Goal: Information Seeking & Learning: Learn about a topic

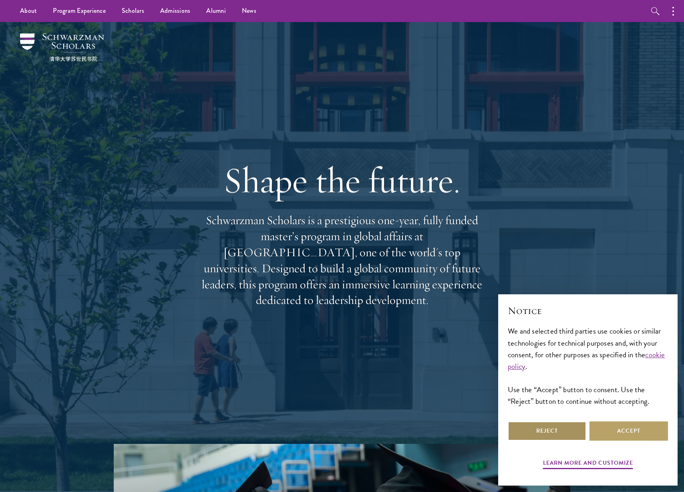
click at [533, 434] on button "Reject" at bounding box center [547, 430] width 79 height 19
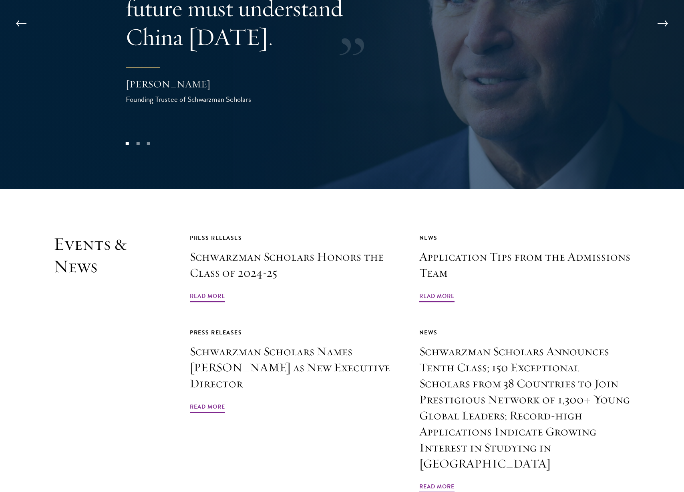
scroll to position [1875, 0]
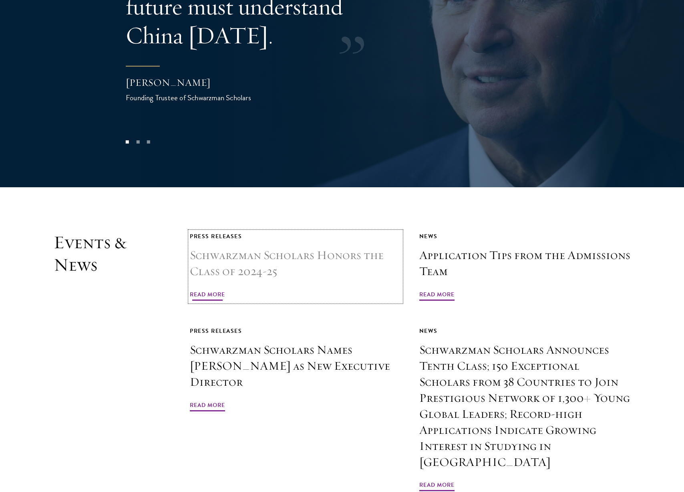
click at [205, 289] on span "Read More" at bounding box center [207, 295] width 35 height 12
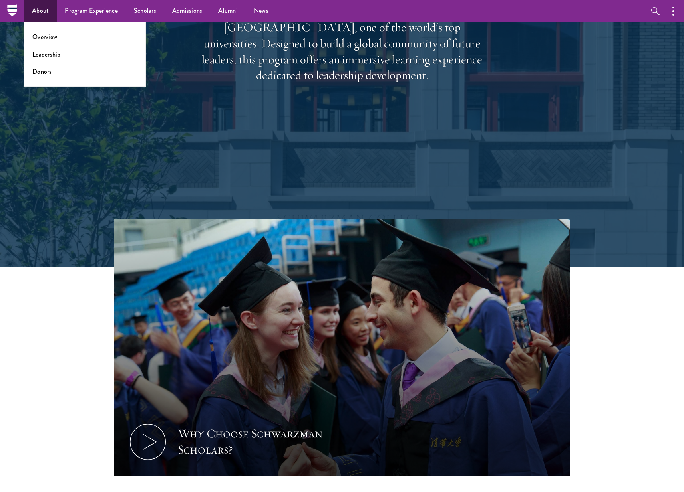
scroll to position [224, 0]
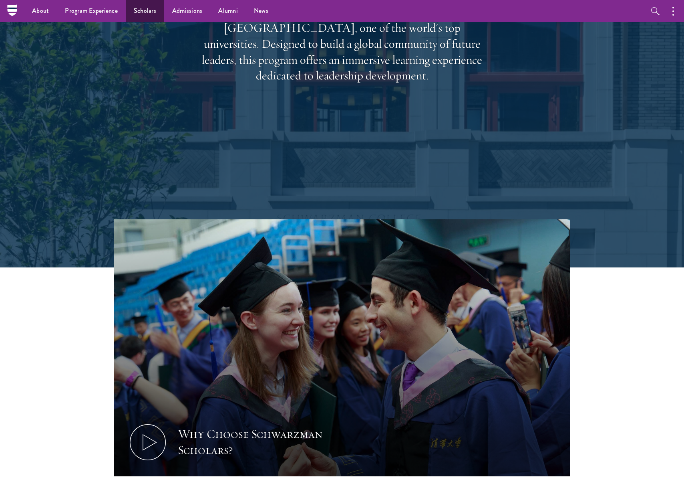
click at [144, 15] on link "Scholars" at bounding box center [145, 11] width 38 height 22
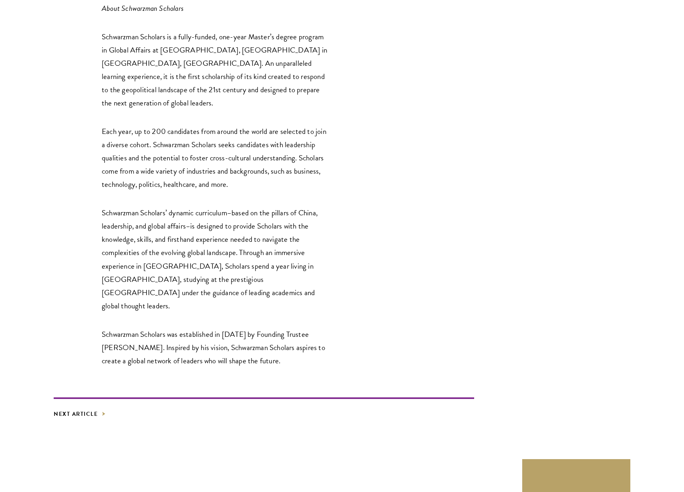
scroll to position [1255, 0]
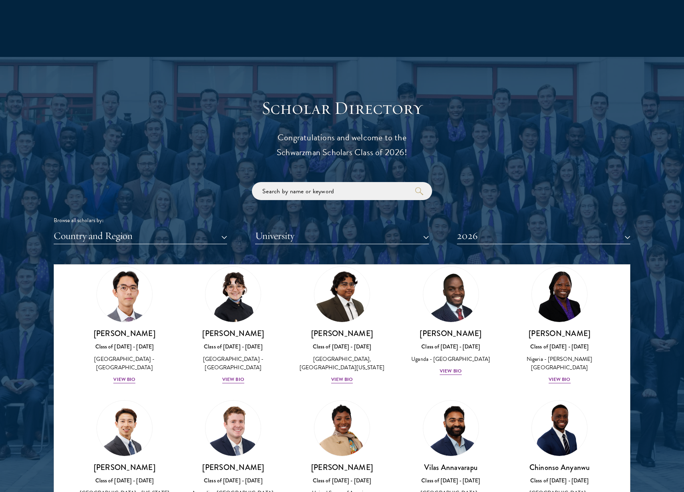
scroll to position [176, 0]
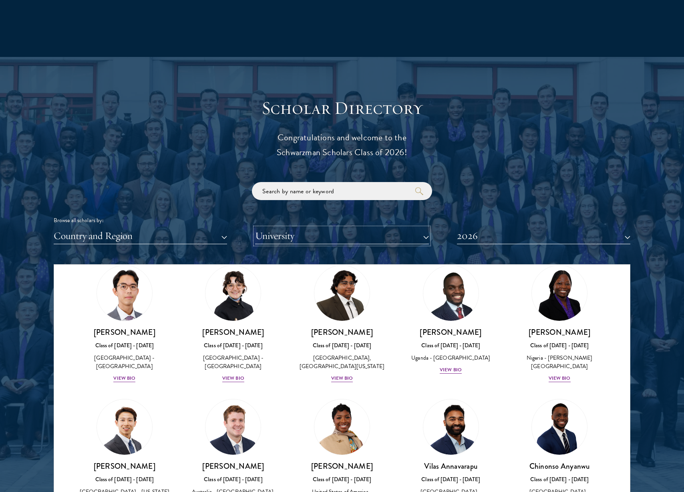
click at [419, 236] on button "University" at bounding box center [341, 236] width 173 height 16
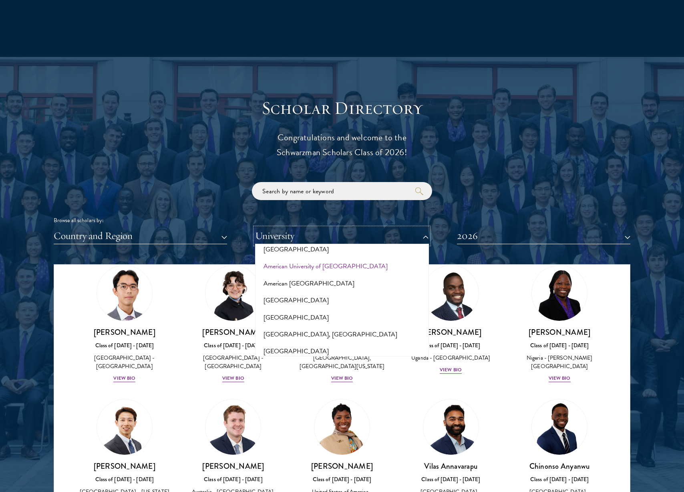
scroll to position [87, 0]
click at [302, 307] on button "[GEOGRAPHIC_DATA]" at bounding box center [342, 315] width 169 height 17
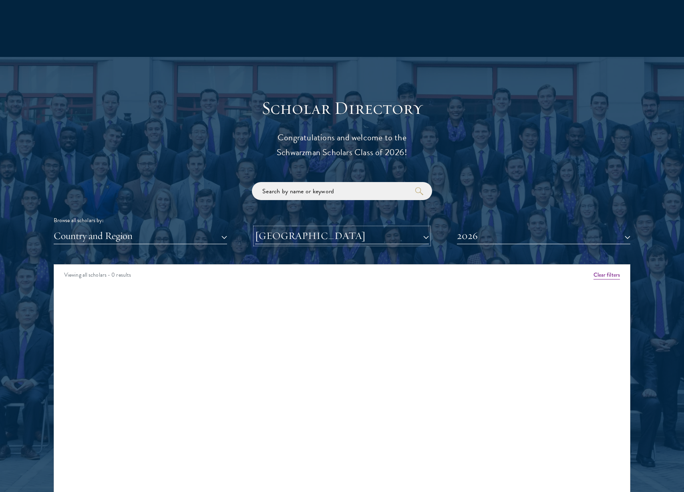
click at [406, 236] on button "[GEOGRAPHIC_DATA]" at bounding box center [341, 236] width 173 height 16
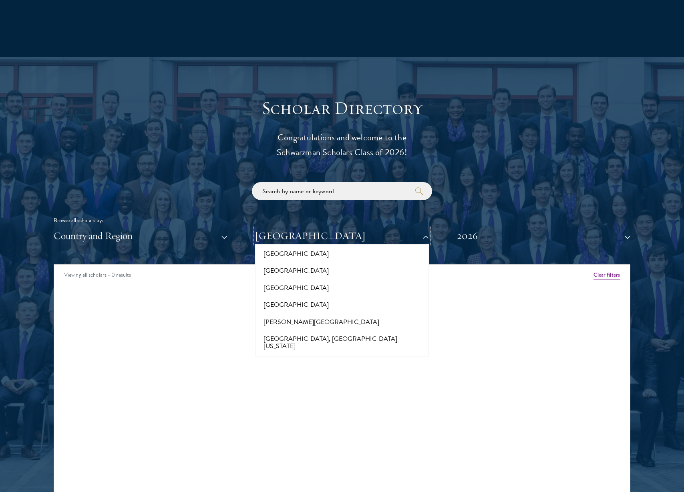
scroll to position [302, 0]
click at [300, 295] on button "[GEOGRAPHIC_DATA]" at bounding box center [342, 303] width 169 height 17
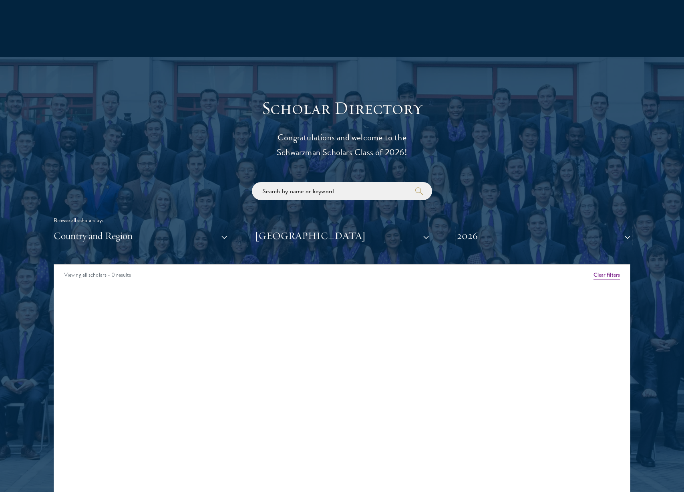
click at [511, 235] on button "2026" at bounding box center [543, 236] width 173 height 16
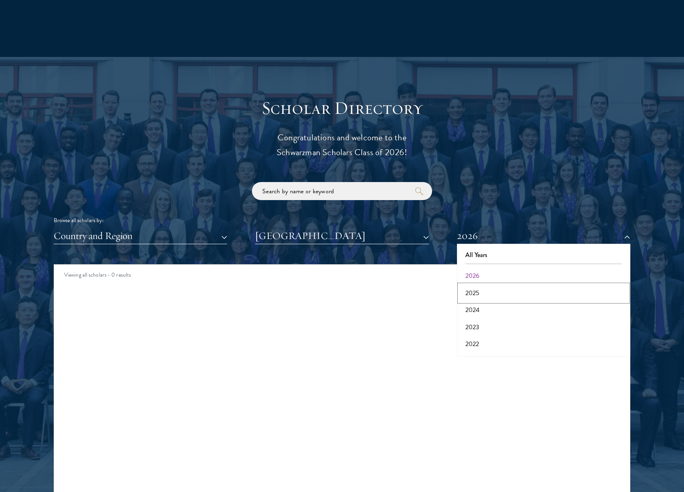
click at [493, 293] on button "2025" at bounding box center [543, 292] width 169 height 17
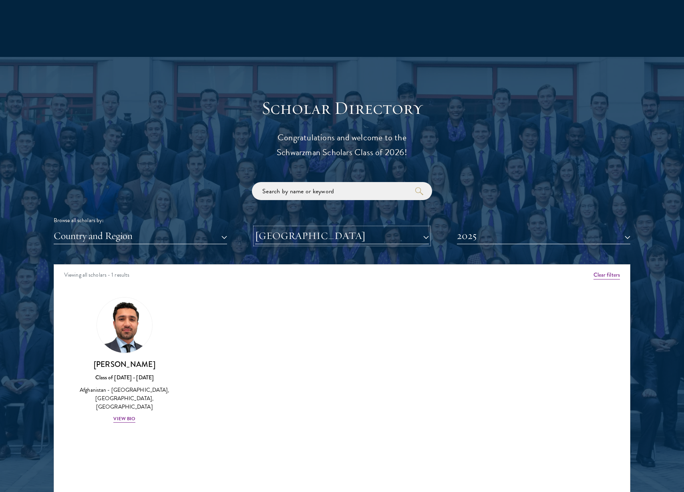
click at [363, 237] on button "[GEOGRAPHIC_DATA]" at bounding box center [341, 236] width 173 height 16
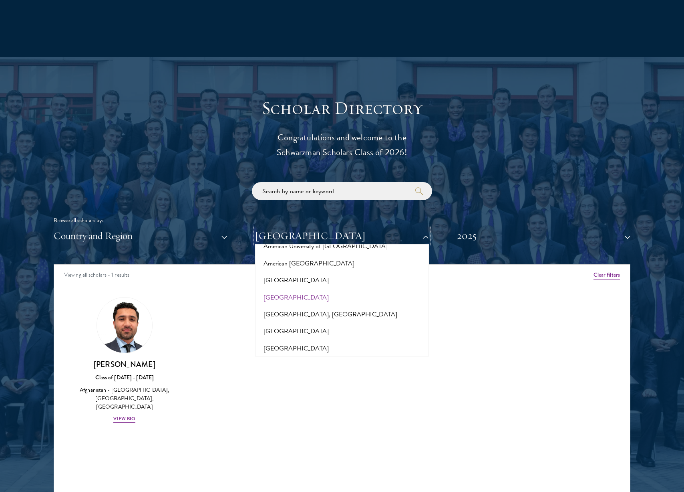
scroll to position [105, 0]
click at [303, 289] on button "[GEOGRAPHIC_DATA]" at bounding box center [342, 297] width 169 height 17
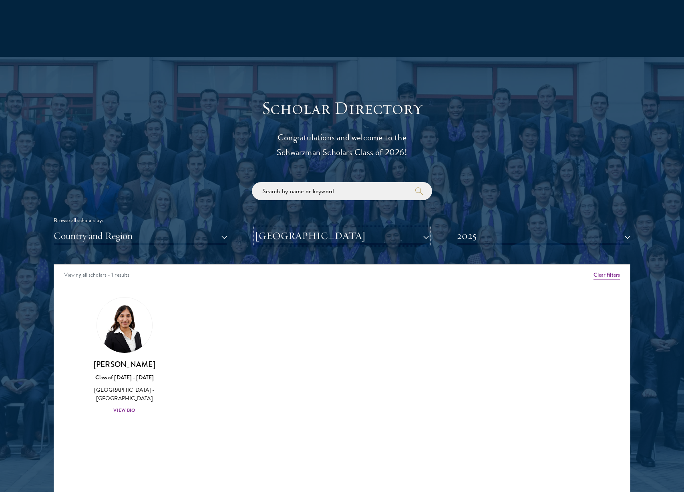
click at [364, 238] on button "[GEOGRAPHIC_DATA]" at bounding box center [341, 236] width 173 height 16
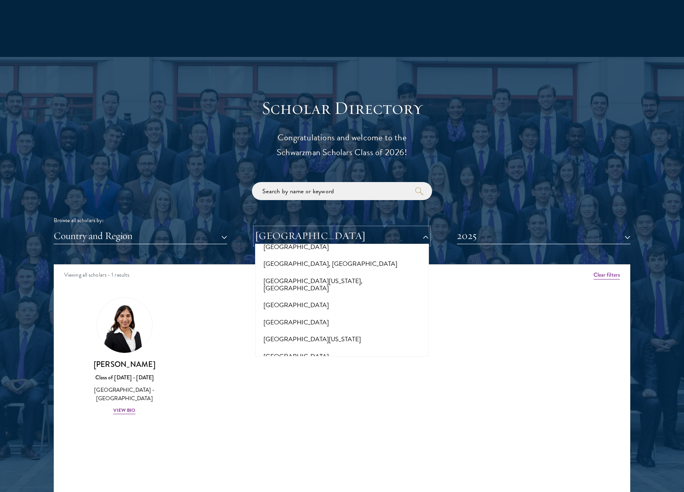
scroll to position [6927, 0]
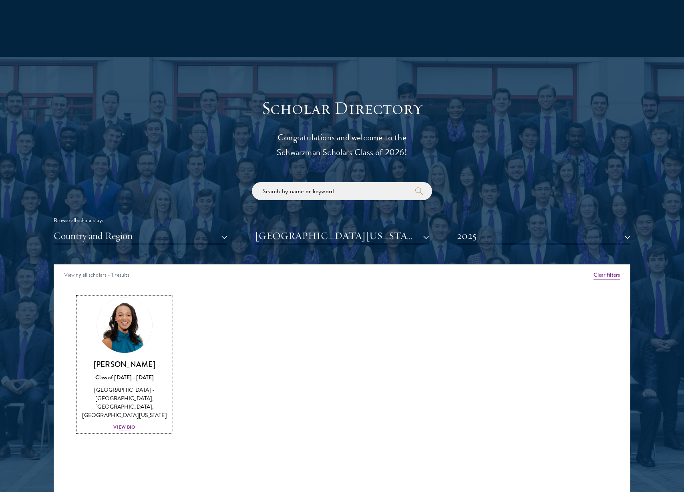
click at [123, 427] on div "View Bio" at bounding box center [124, 427] width 22 height 8
